Goal: Task Accomplishment & Management: Manage account settings

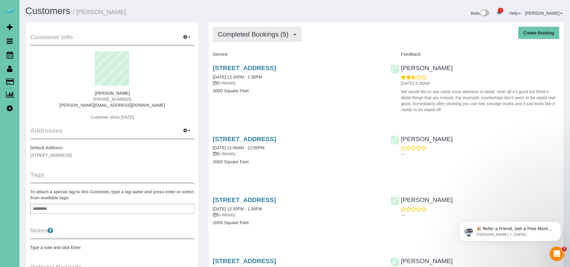
click at [270, 34] on span "Completed Bookings (5)" at bounding box center [255, 34] width 74 height 7
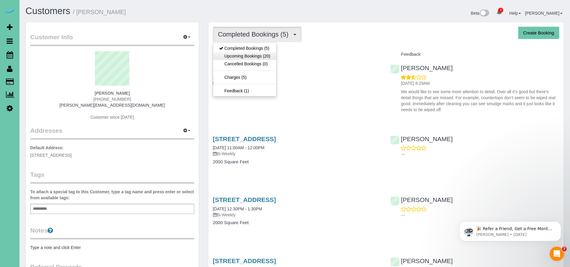
click at [264, 56] on link "Upcoming Bookings (20)" at bounding box center [244, 56] width 63 height 8
